Goal: Entertainment & Leisure: Consume media (video, audio)

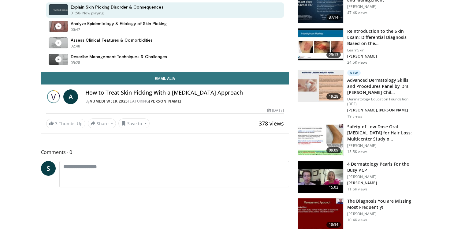
scroll to position [209, 0]
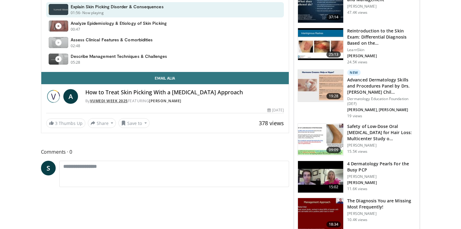
click at [118, 101] on link "Vumedi Week 2025" at bounding box center [109, 100] width 38 height 5
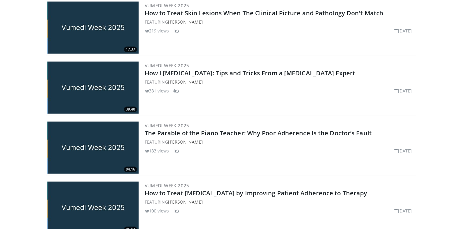
scroll to position [866, 0]
